Goal: Navigation & Orientation: Find specific page/section

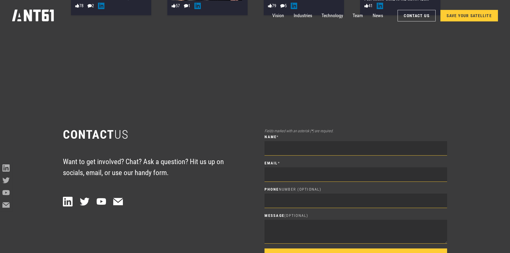
scroll to position [3452, 0]
click at [276, 14] on link "Vision" at bounding box center [278, 16] width 12 height 12
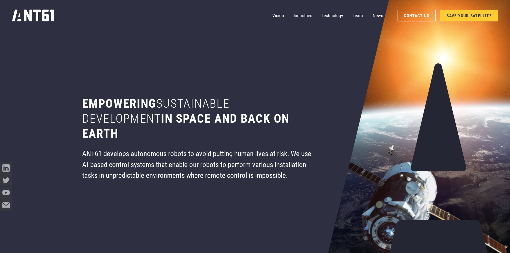
click at [298, 14] on link "Industries" at bounding box center [303, 16] width 18 height 12
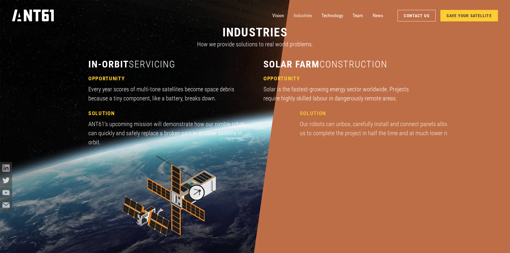
scroll to position [757, 0]
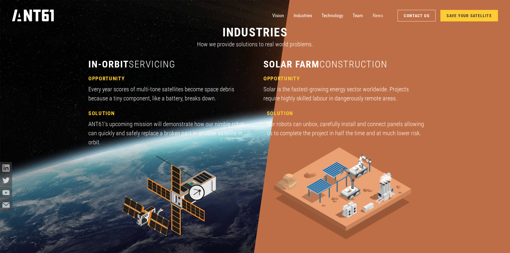
click at [375, 15] on link "News" at bounding box center [377, 16] width 10 height 12
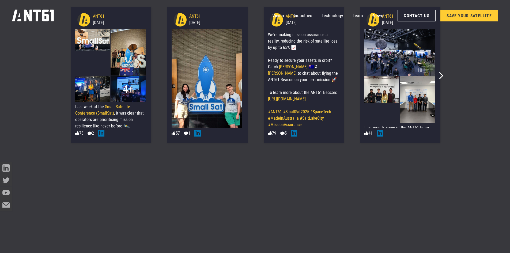
scroll to position [3336, 0]
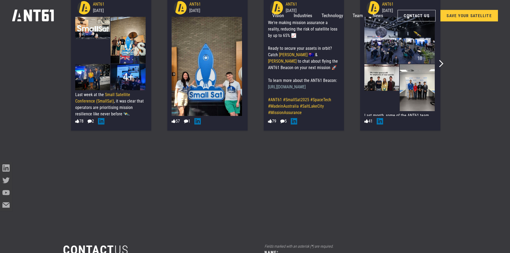
click at [284, 85] on link "[URL][DOMAIN_NAME]" at bounding box center [287, 86] width 38 height 5
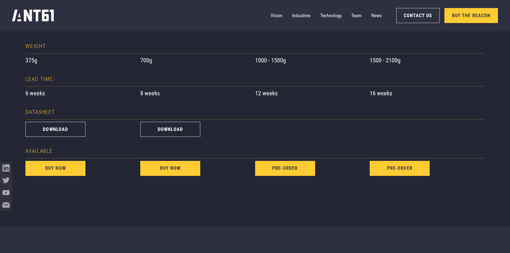
scroll to position [535, 0]
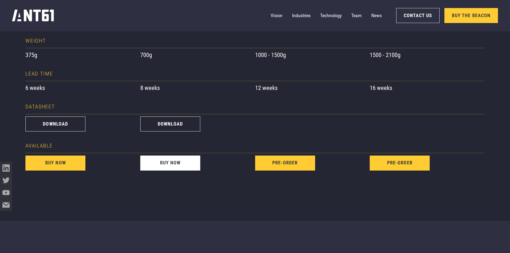
click at [170, 160] on link "buy now" at bounding box center [170, 162] width 60 height 15
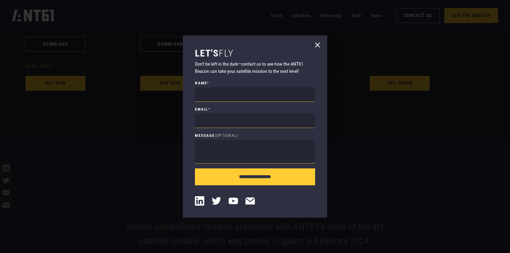
scroll to position [615, 0]
click at [317, 44] on icon at bounding box center [317, 44] width 5 height 5
